Goal: Task Accomplishment & Management: Complete application form

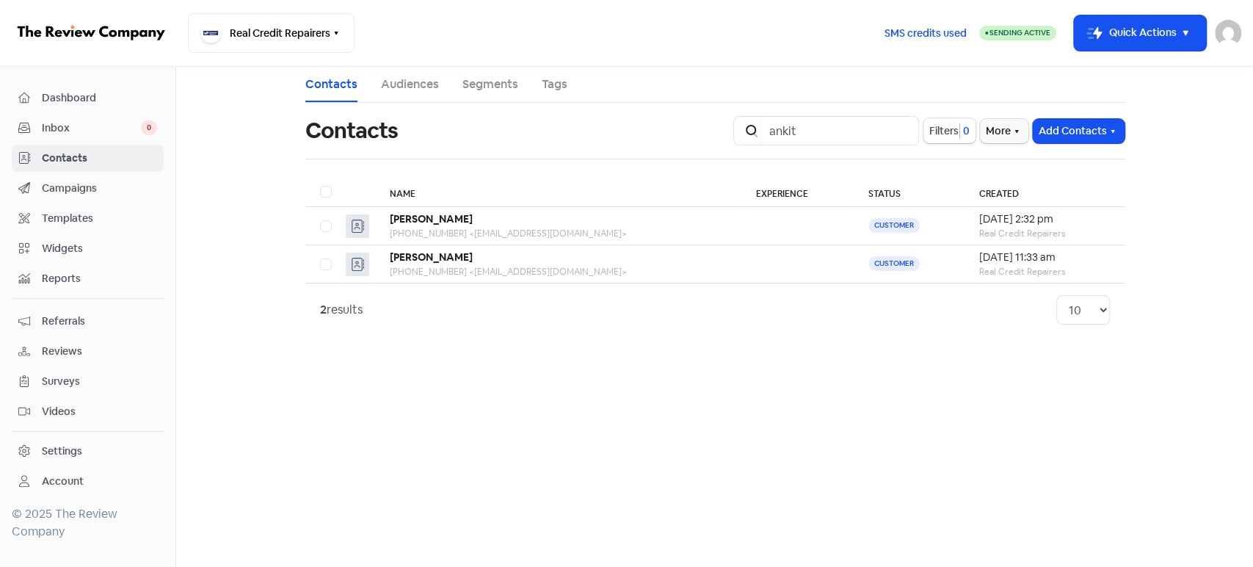
type input "ankit"
click at [900, 130] on input "ankit" at bounding box center [840, 130] width 159 height 29
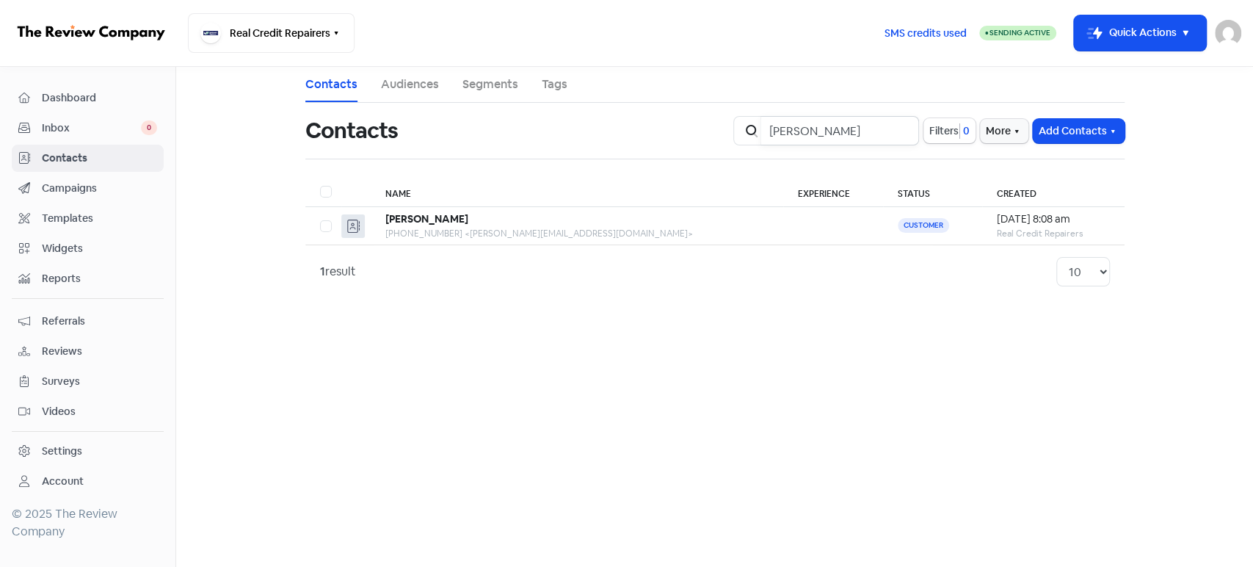
type input "[PERSON_NAME]"
click at [899, 129] on input "[PERSON_NAME]" at bounding box center [840, 130] width 159 height 29
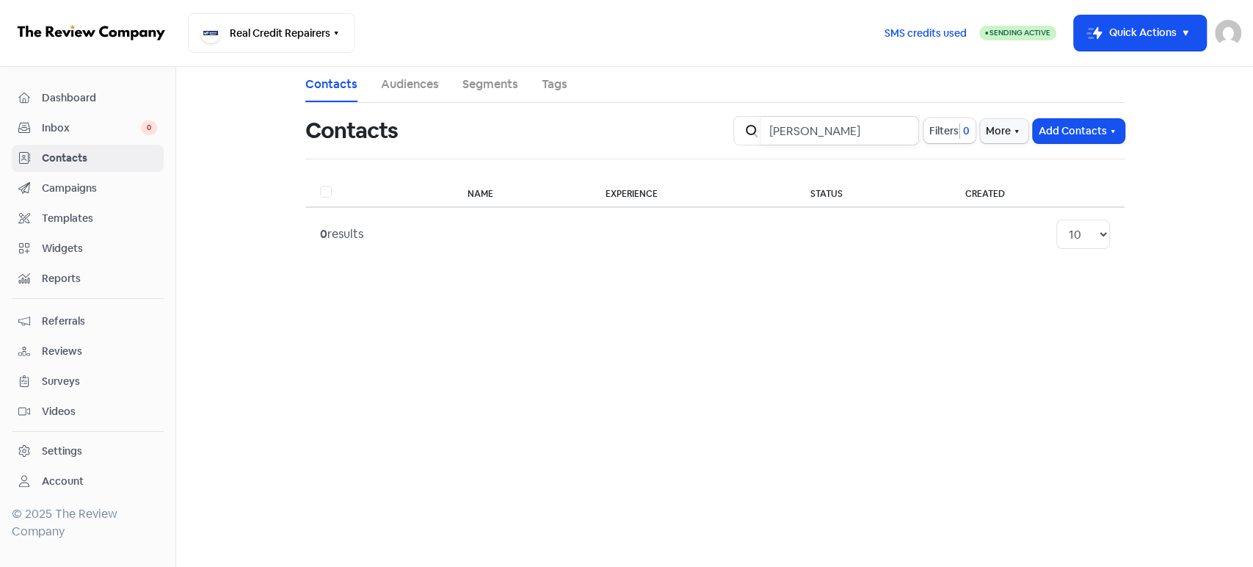
type input "[PERSON_NAME]"
click at [1156, 43] on button "Icon For Thunder-move Quick Actions" at bounding box center [1140, 32] width 132 height 35
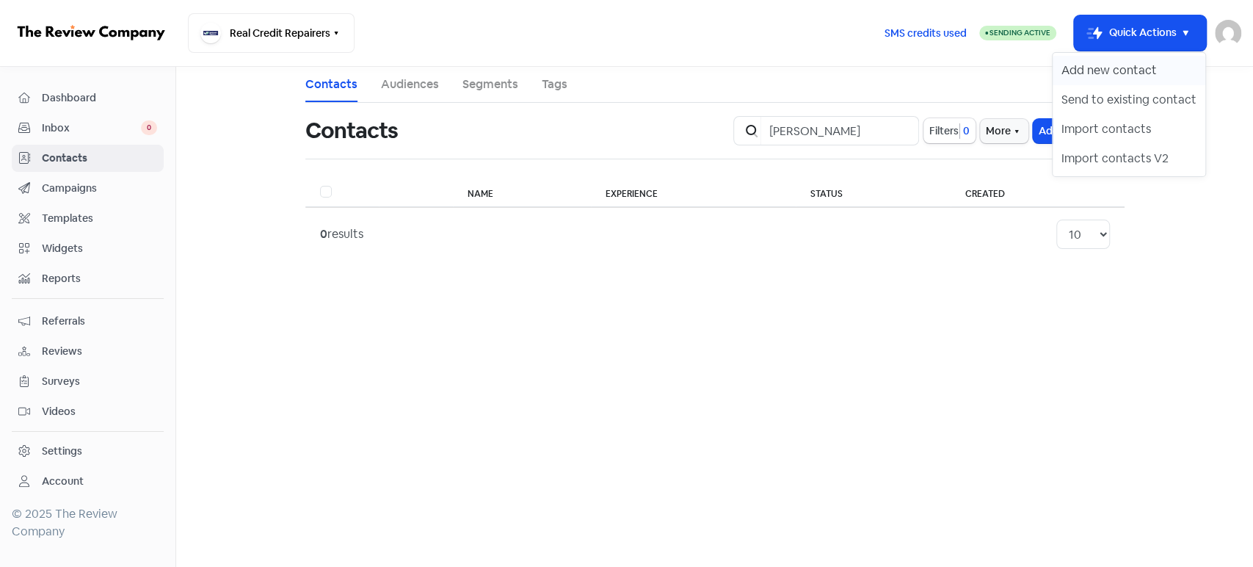
click at [1092, 69] on button "Add new contact" at bounding box center [1129, 70] width 153 height 29
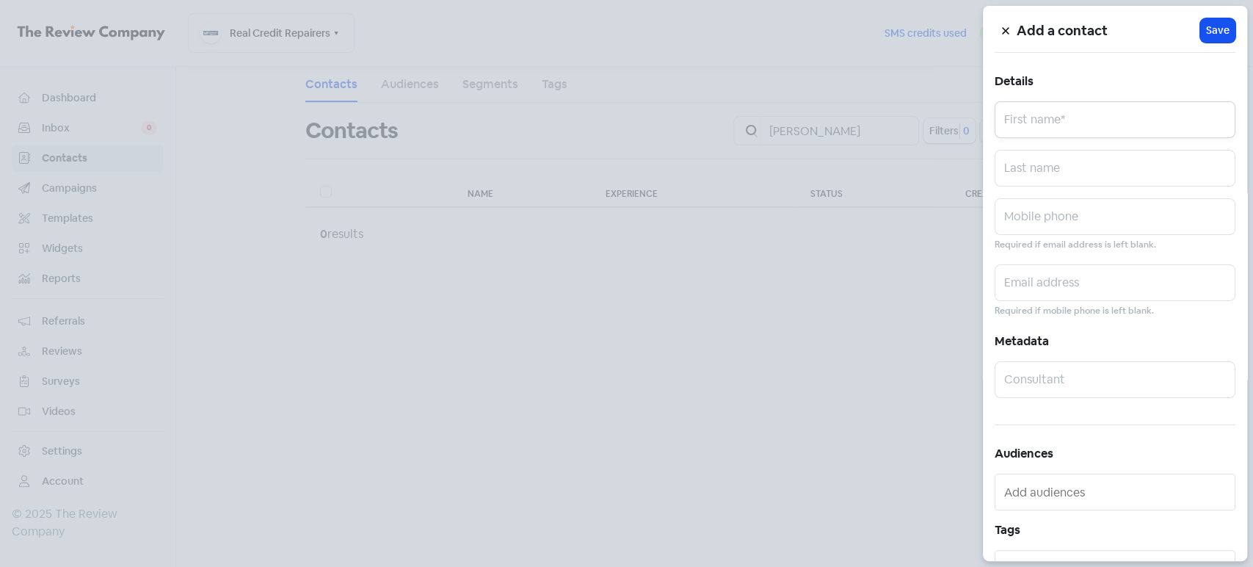
click at [1102, 128] on input "text" at bounding box center [1115, 119] width 241 height 37
paste input "[PERSON_NAME]"
type input "[PERSON_NAME]"
click at [1081, 214] on input "text" at bounding box center [1115, 216] width 241 height 37
paste input "0422281071"
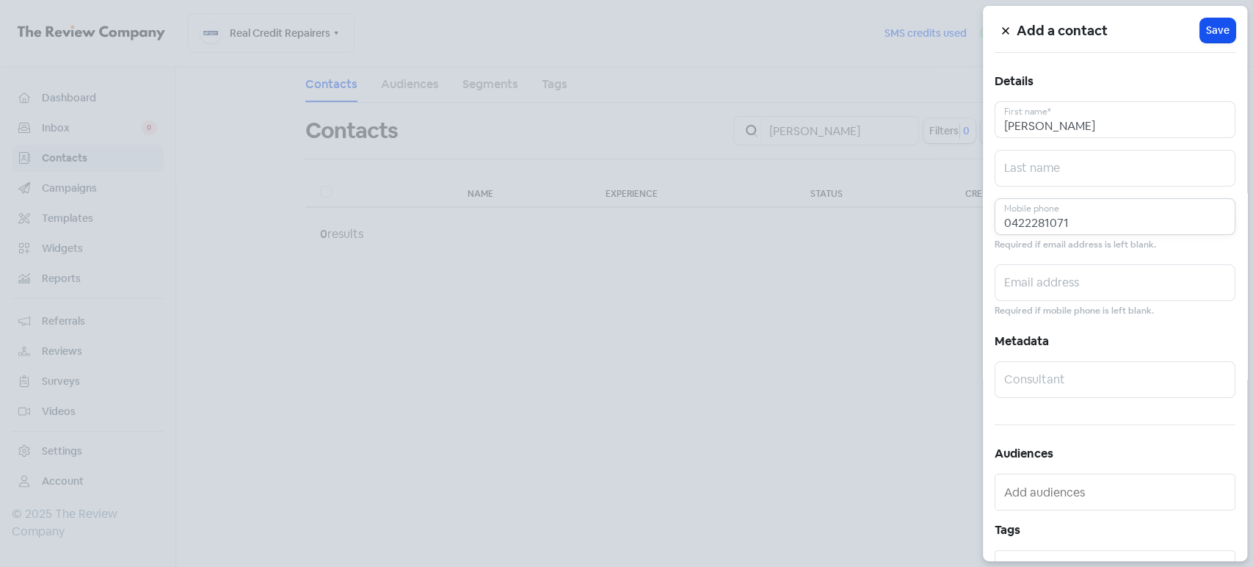
type input "0422281071"
click at [1061, 286] on input "text" at bounding box center [1115, 282] width 241 height 37
paste input "[EMAIL_ADDRESS][DOMAIN_NAME]"
type input "[EMAIL_ADDRESS][DOMAIN_NAME]"
click at [1206, 32] on span "Save" at bounding box center [1217, 30] width 23 height 15
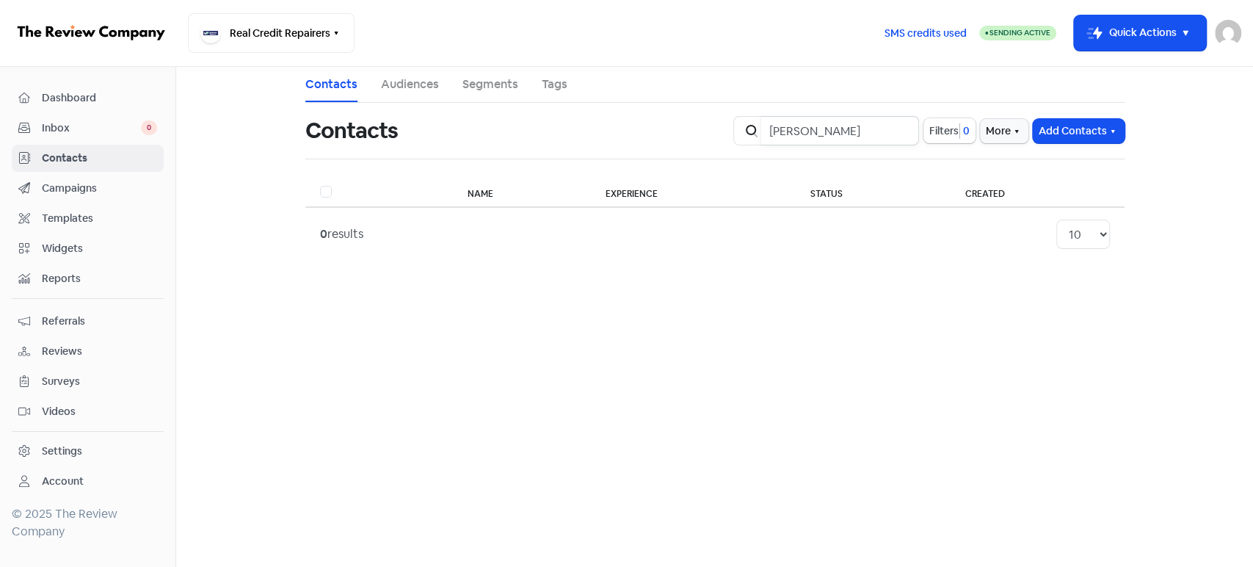
click at [887, 127] on input "[PERSON_NAME]" at bounding box center [840, 130] width 159 height 29
click at [899, 126] on input "[PERSON_NAME]" at bounding box center [840, 130] width 159 height 29
click at [1131, 27] on button "Icon For Thunder-move Quick Actions" at bounding box center [1140, 32] width 132 height 35
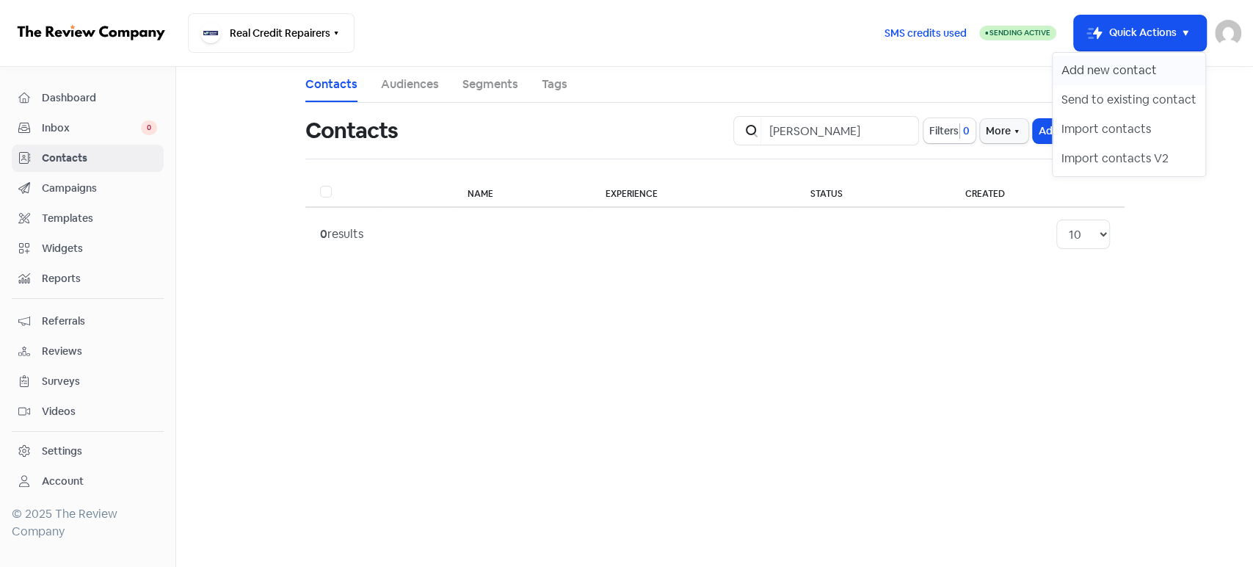
click at [1099, 70] on button "Add new contact" at bounding box center [1129, 70] width 153 height 29
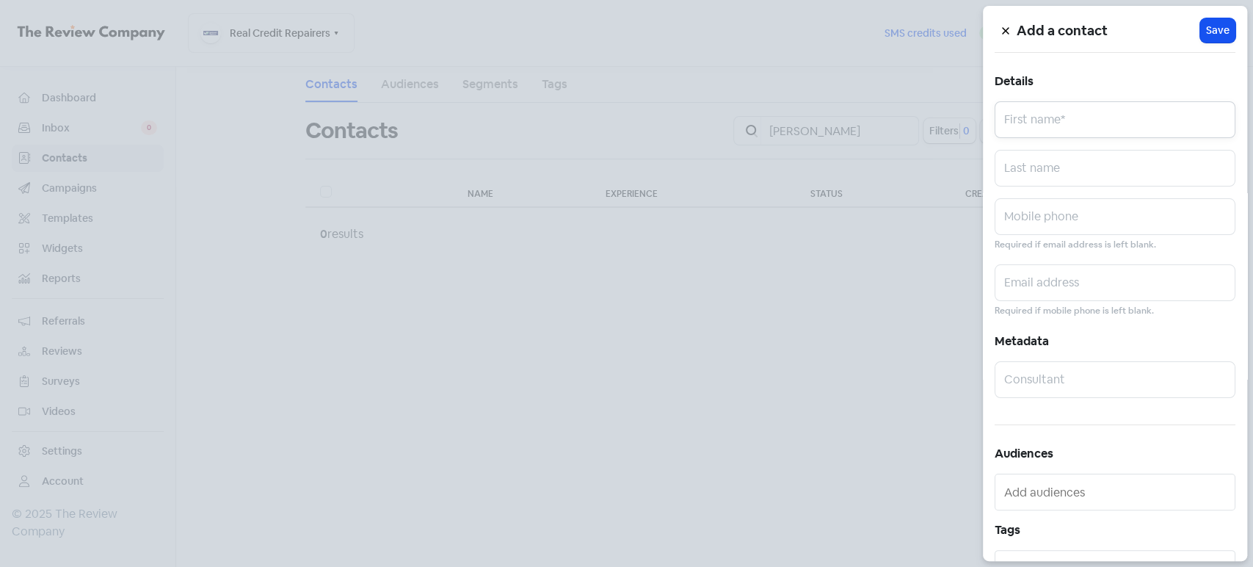
click at [1083, 129] on input "text" at bounding box center [1115, 119] width 241 height 37
paste input "[PERSON_NAME]"
type input "[PERSON_NAME]"
click at [1071, 212] on input "text" at bounding box center [1115, 216] width 241 height 37
paste input "0455982885"
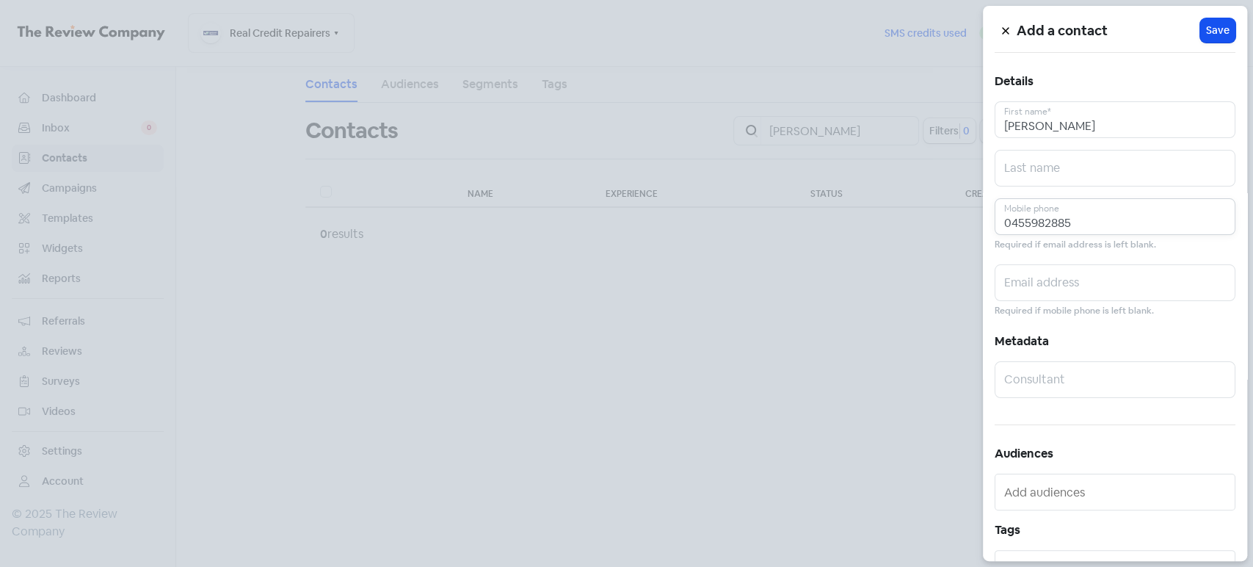
type input "0455982885"
click at [1131, 286] on input "text" at bounding box center [1115, 282] width 241 height 37
paste input "[EMAIL_ADDRESS][DOMAIN_NAME]"
type input "[EMAIL_ADDRESS][DOMAIN_NAME]"
click at [1215, 27] on span "Save" at bounding box center [1217, 30] width 23 height 15
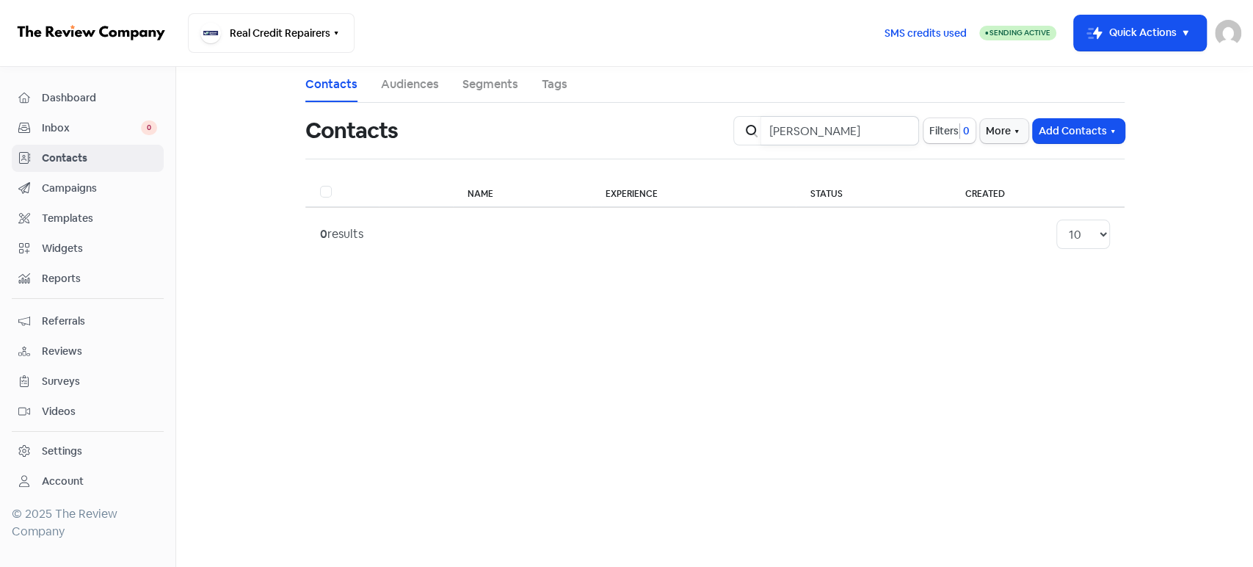
drag, startPoint x: 893, startPoint y: 134, endPoint x: 697, endPoint y: 139, distance: 196.1
click at [697, 139] on div "Contacts Icon For Search [PERSON_NAME] Filters 0 More Add Contacts" at bounding box center [715, 130] width 837 height 47
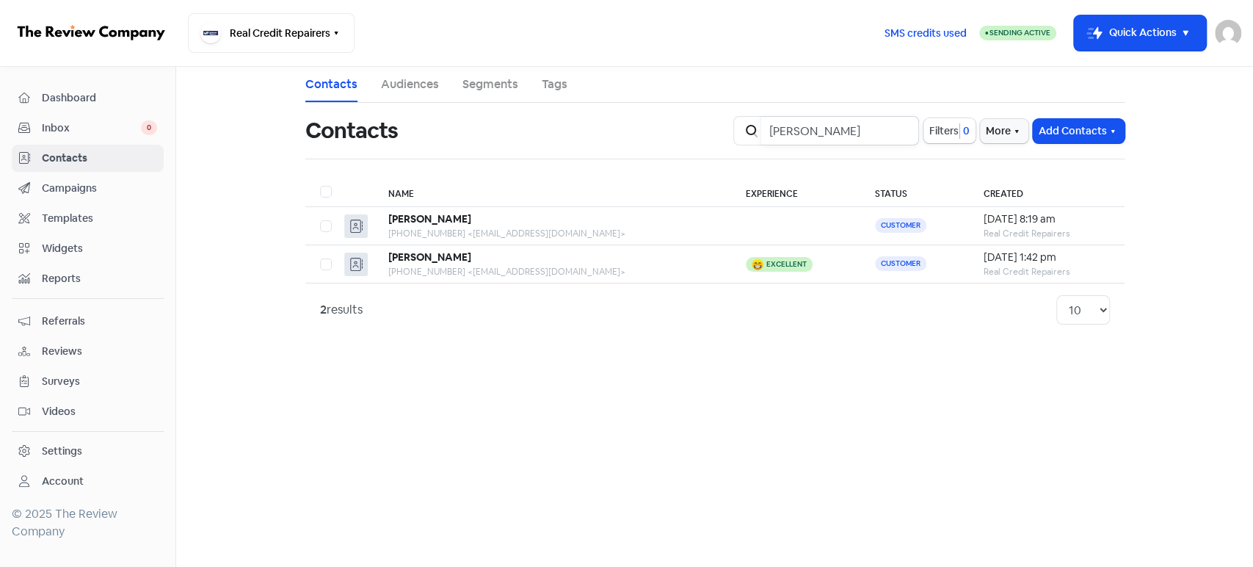
type input "[PERSON_NAME]"
